Goal: Task Accomplishment & Management: Manage account settings

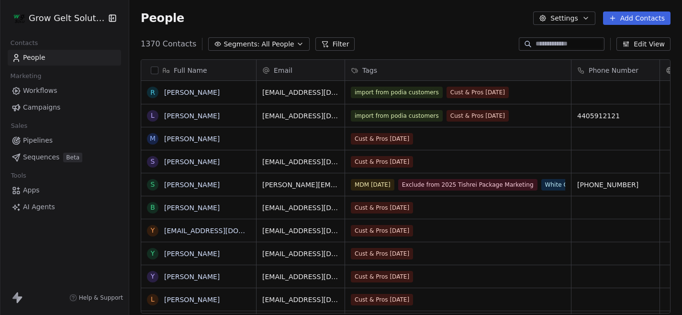
scroll to position [277, 553]
click at [46, 96] on link "Workflows" at bounding box center [64, 91] width 113 height 16
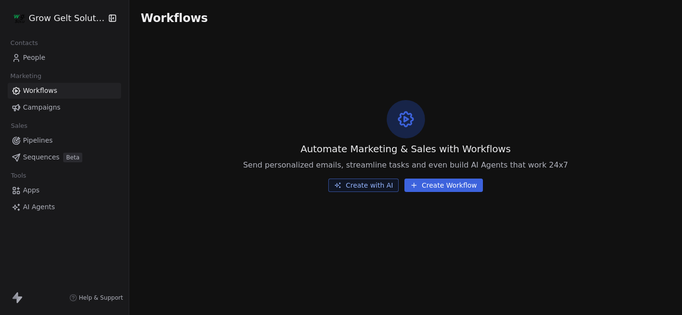
click at [45, 108] on span "Campaigns" at bounding box center [41, 107] width 37 height 10
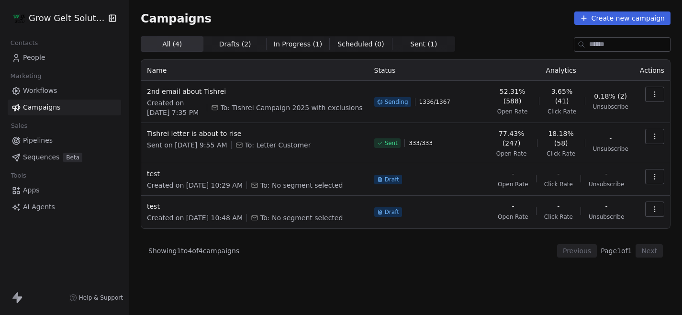
click at [659, 95] on button "button" at bounding box center [654, 94] width 19 height 15
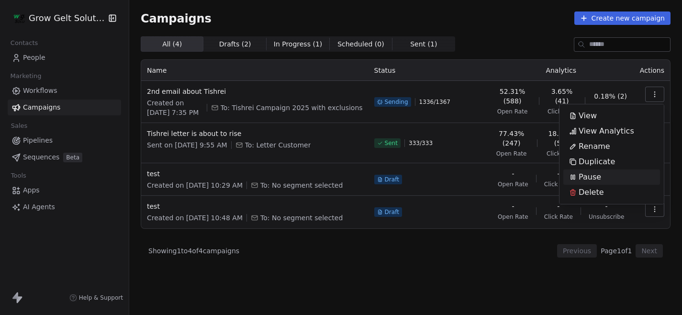
click at [589, 175] on span "Pause" at bounding box center [590, 176] width 23 height 11
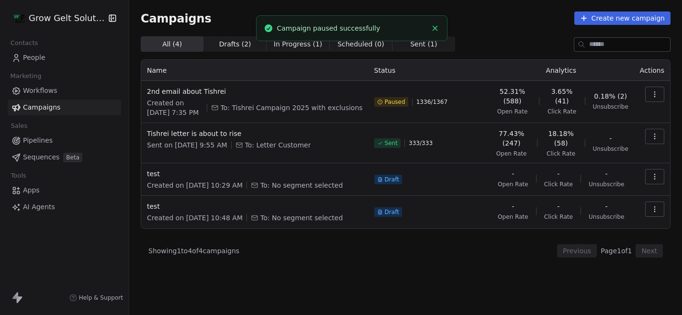
click at [661, 96] on button "button" at bounding box center [654, 94] width 19 height 15
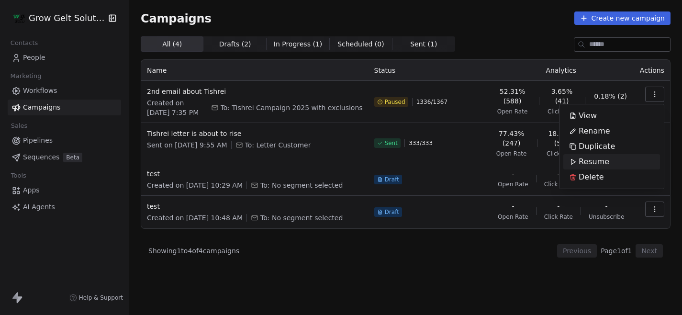
click at [603, 160] on span "Resume" at bounding box center [594, 161] width 31 height 11
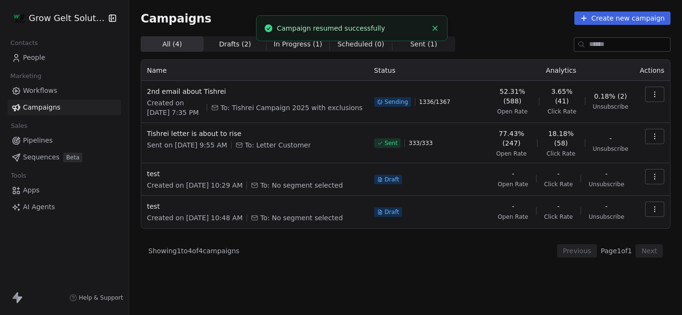
click at [437, 29] on icon "Close toast" at bounding box center [435, 28] width 9 height 9
